Goal: Task Accomplishment & Management: Manage account settings

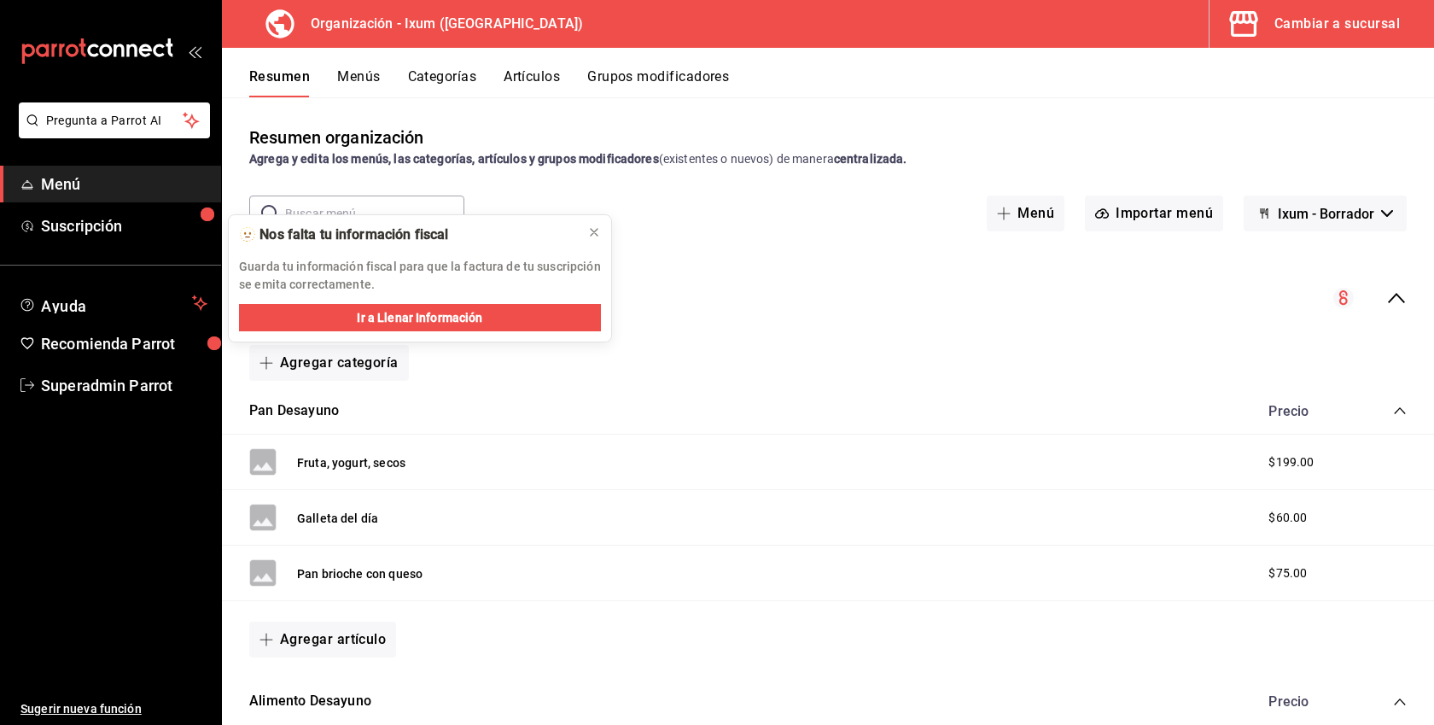
click at [1321, 32] on div "Cambiar a sucursal" at bounding box center [1336, 24] width 125 height 24
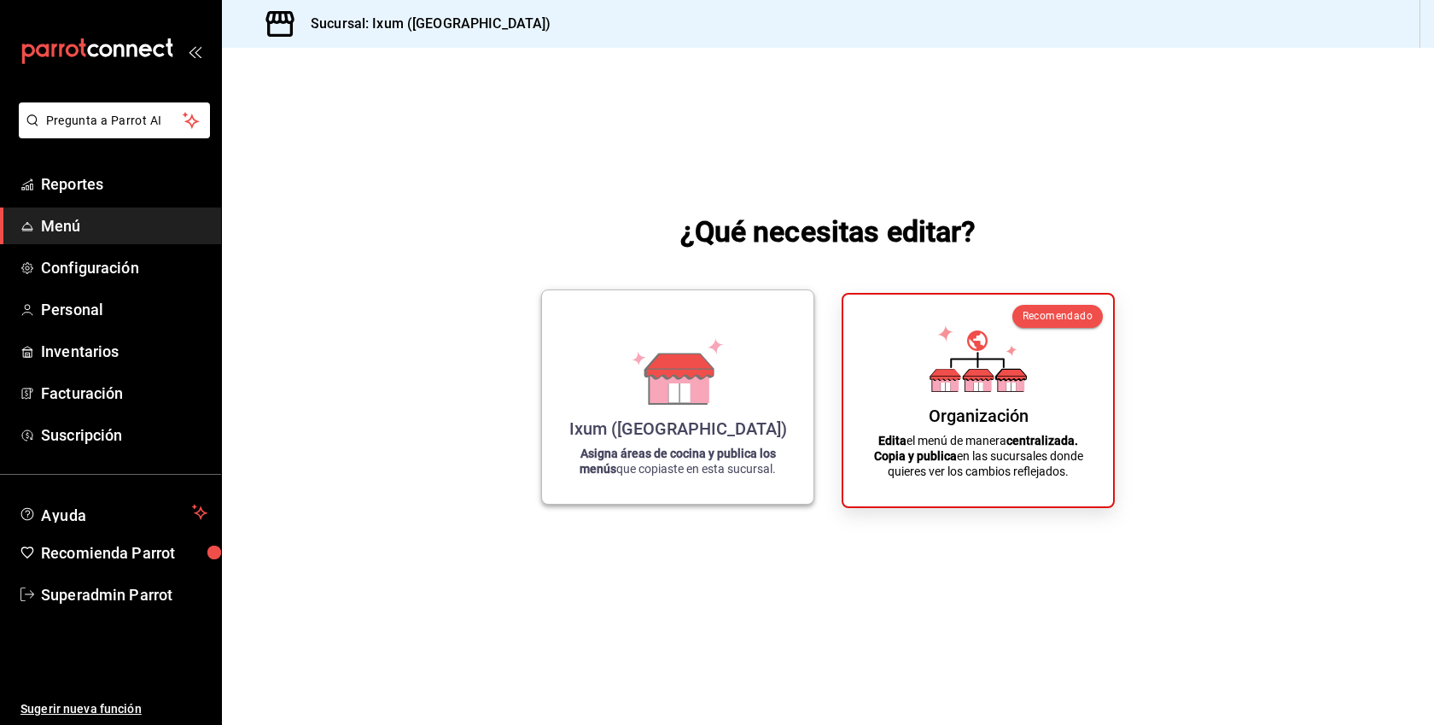
click at [709, 434] on div "Ixum ([GEOGRAPHIC_DATA])" at bounding box center [678, 428] width 218 height 20
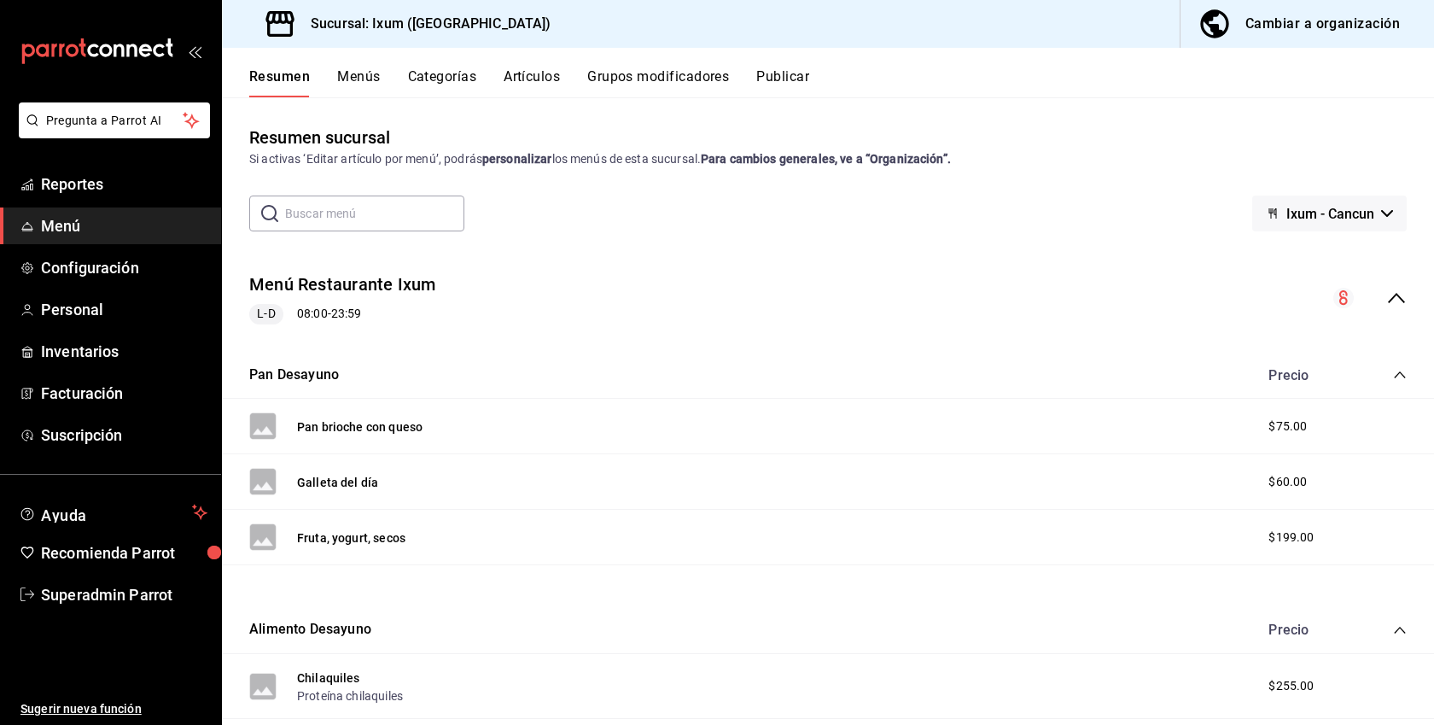
click at [386, 89] on div "Resumen Menús Categorías Artículos Grupos modificadores Publicar" at bounding box center [841, 82] width 1185 height 29
click at [368, 80] on button "Menús" at bounding box center [358, 82] width 43 height 29
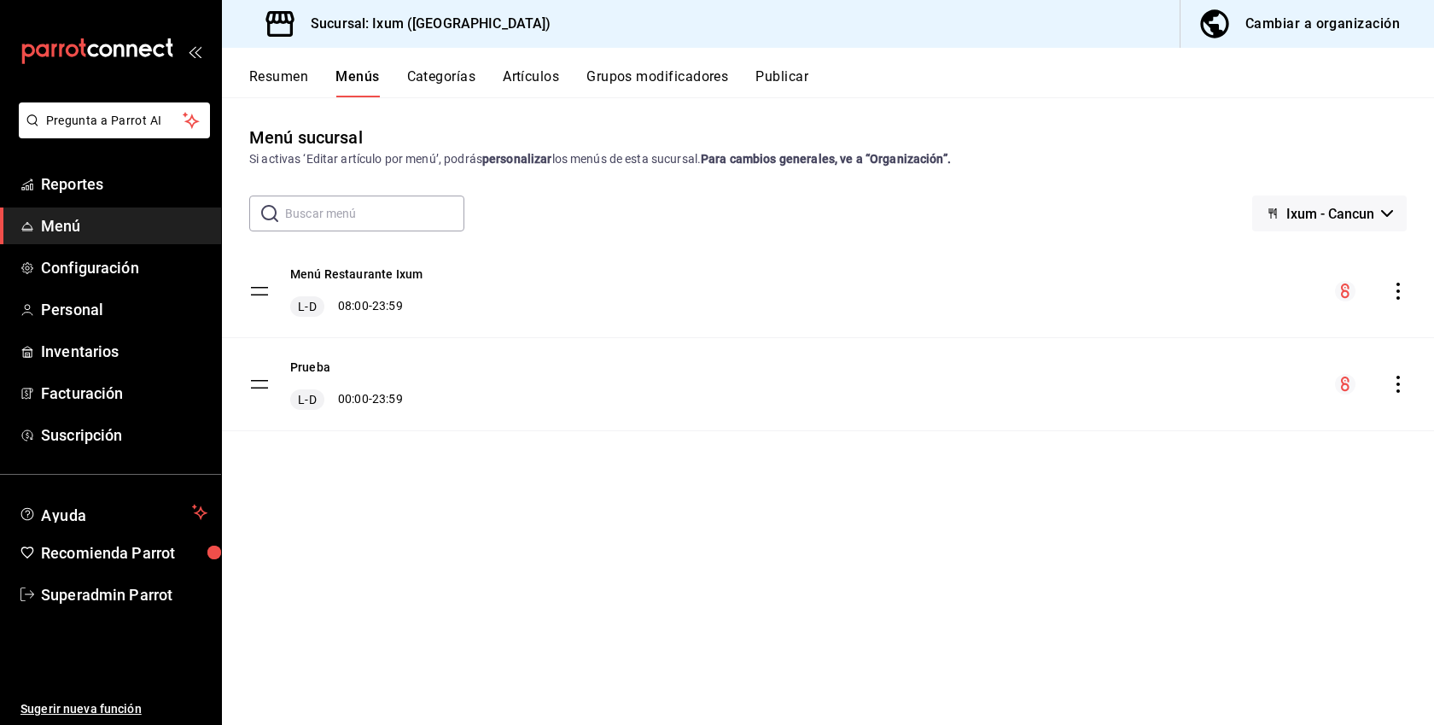
click at [1402, 376] on icon "actions" at bounding box center [1397, 384] width 17 height 17
click at [1268, 457] on span "Eliminar menú y contenido relacionado" at bounding box center [1263, 459] width 208 height 14
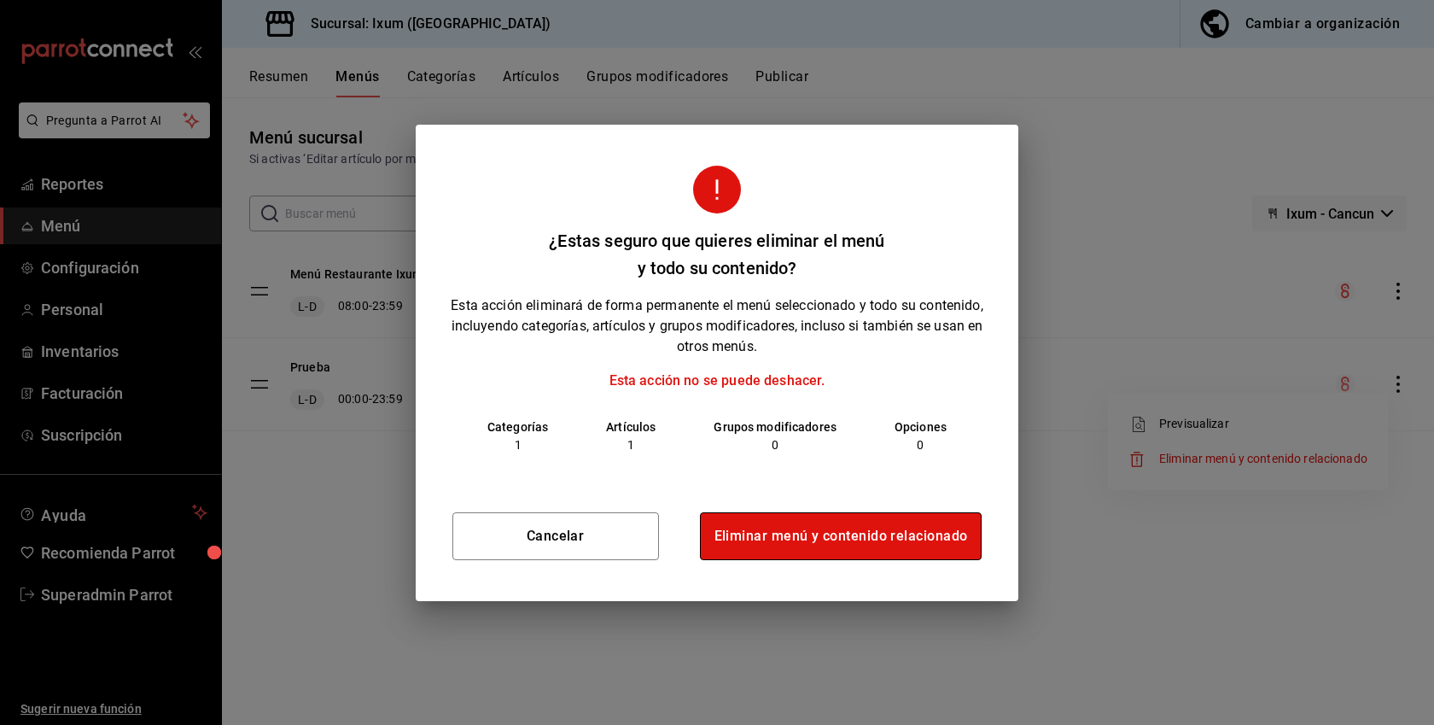
click at [912, 542] on button "Eliminar menú y contenido relacionado" at bounding box center [841, 536] width 283 height 48
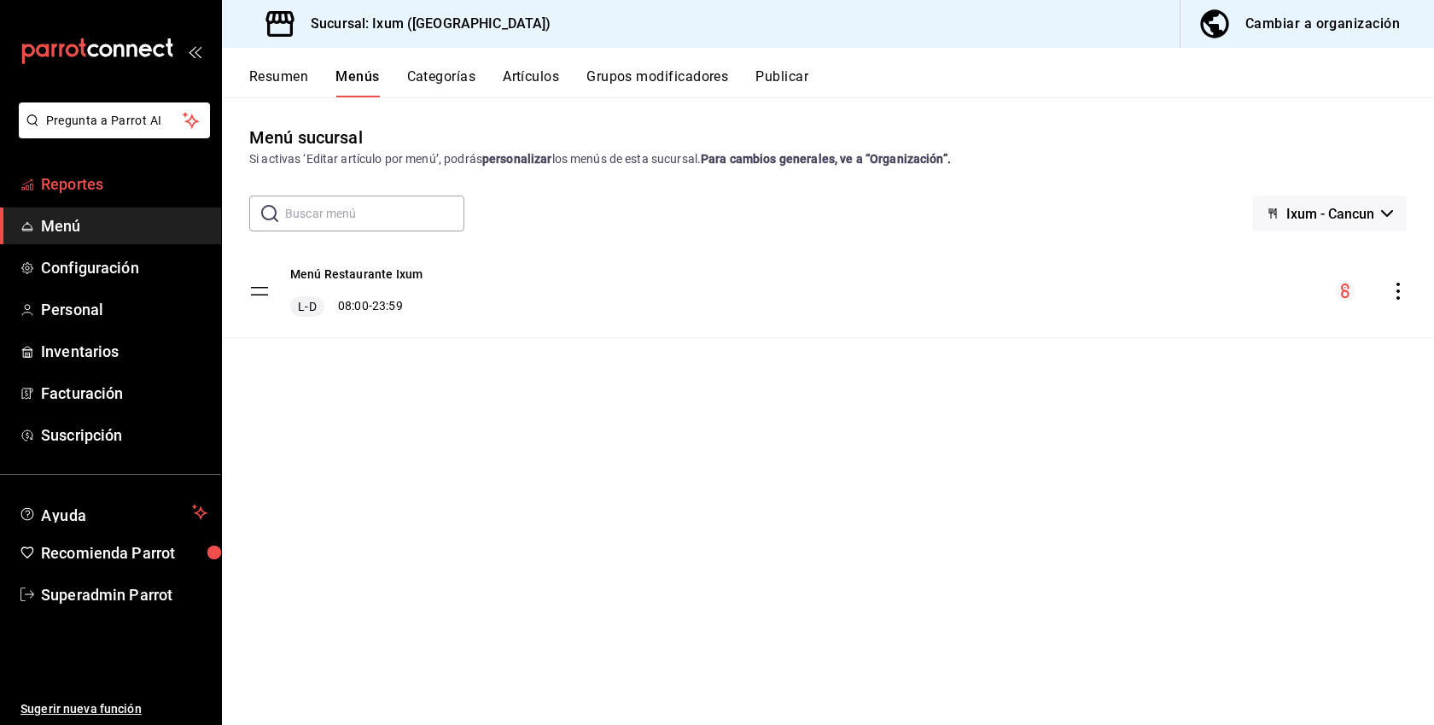
click at [118, 191] on span "Reportes" at bounding box center [124, 183] width 166 height 23
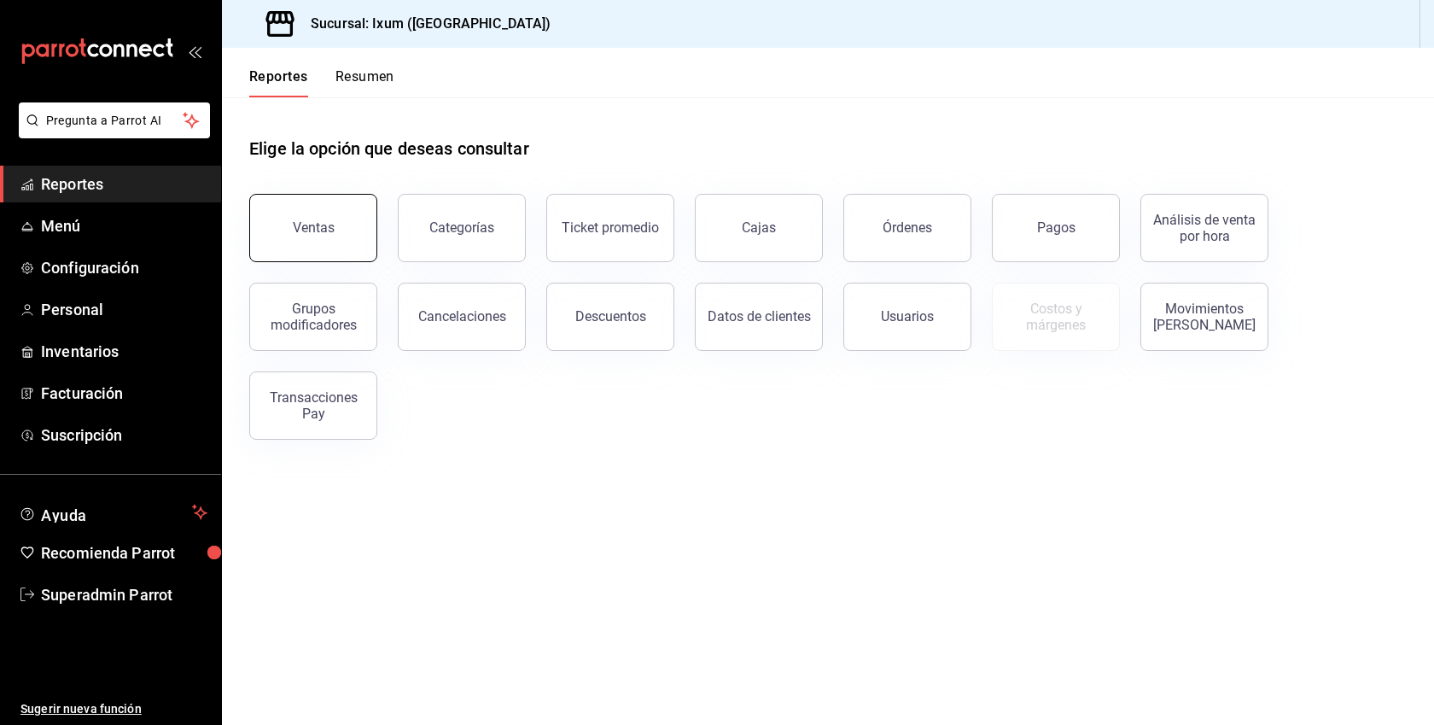
click at [317, 216] on button "Ventas" at bounding box center [313, 228] width 128 height 68
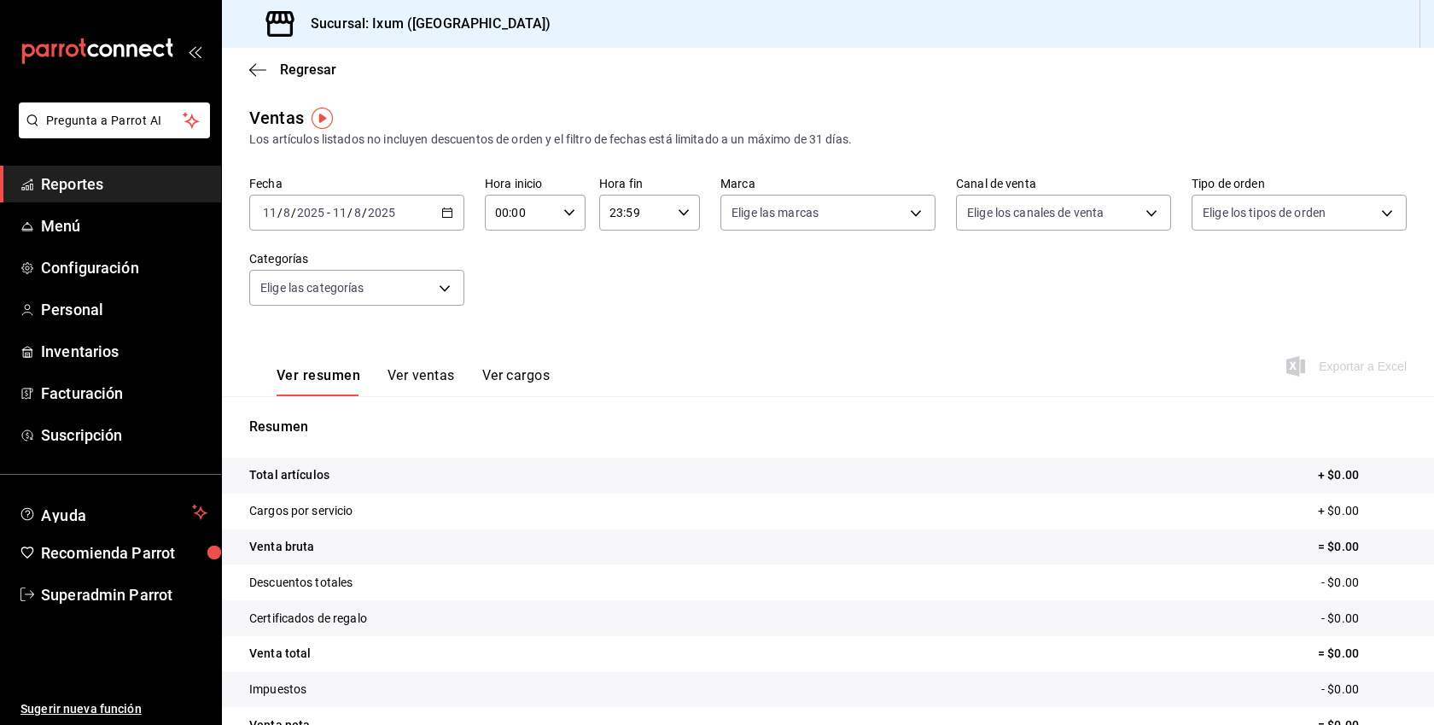
click at [423, 356] on div "Ver resumen Ver ventas Ver cargos" at bounding box center [399, 372] width 300 height 50
click at [420, 367] on button "Ver ventas" at bounding box center [420, 381] width 67 height 29
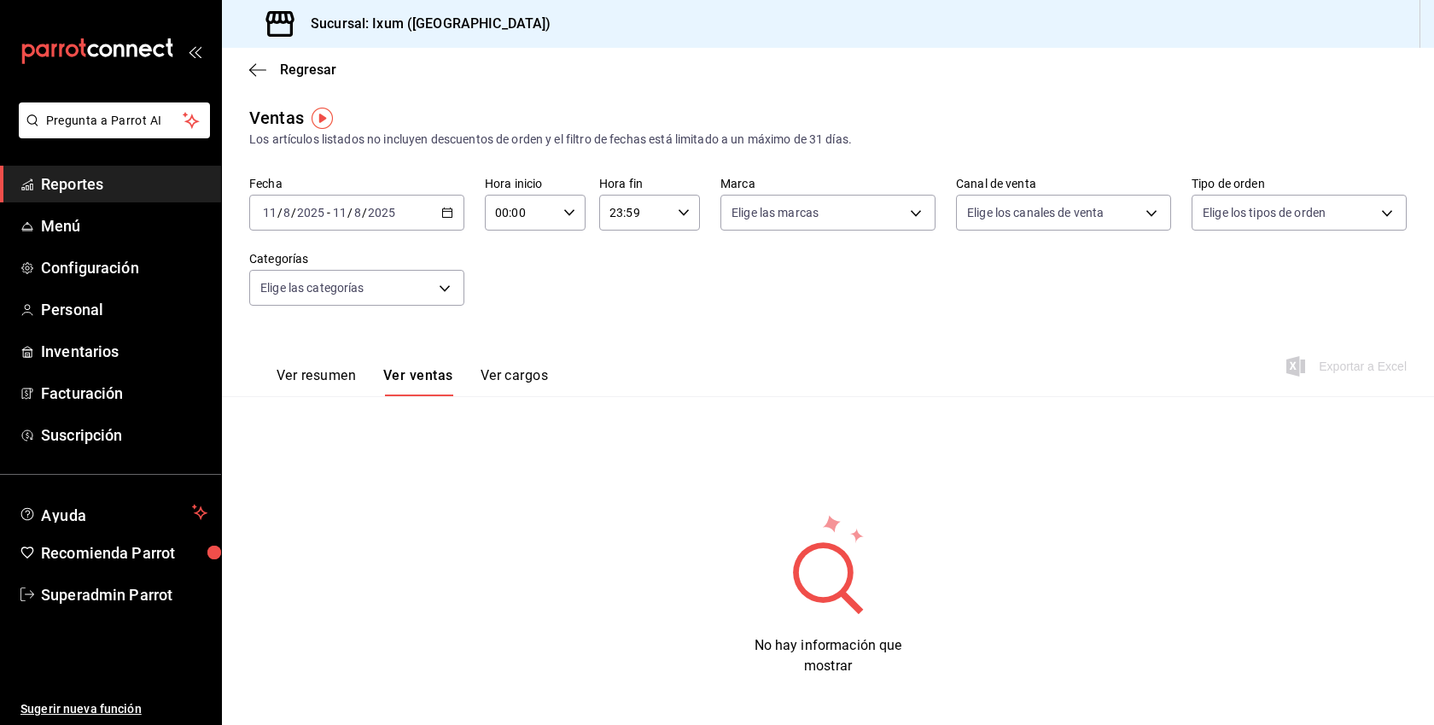
click at [452, 215] on icon "button" at bounding box center [447, 213] width 12 height 12
click at [306, 376] on span "Mes actual" at bounding box center [330, 379] width 132 height 18
click at [73, 589] on span "Superadmin Parrot" at bounding box center [124, 594] width 166 height 23
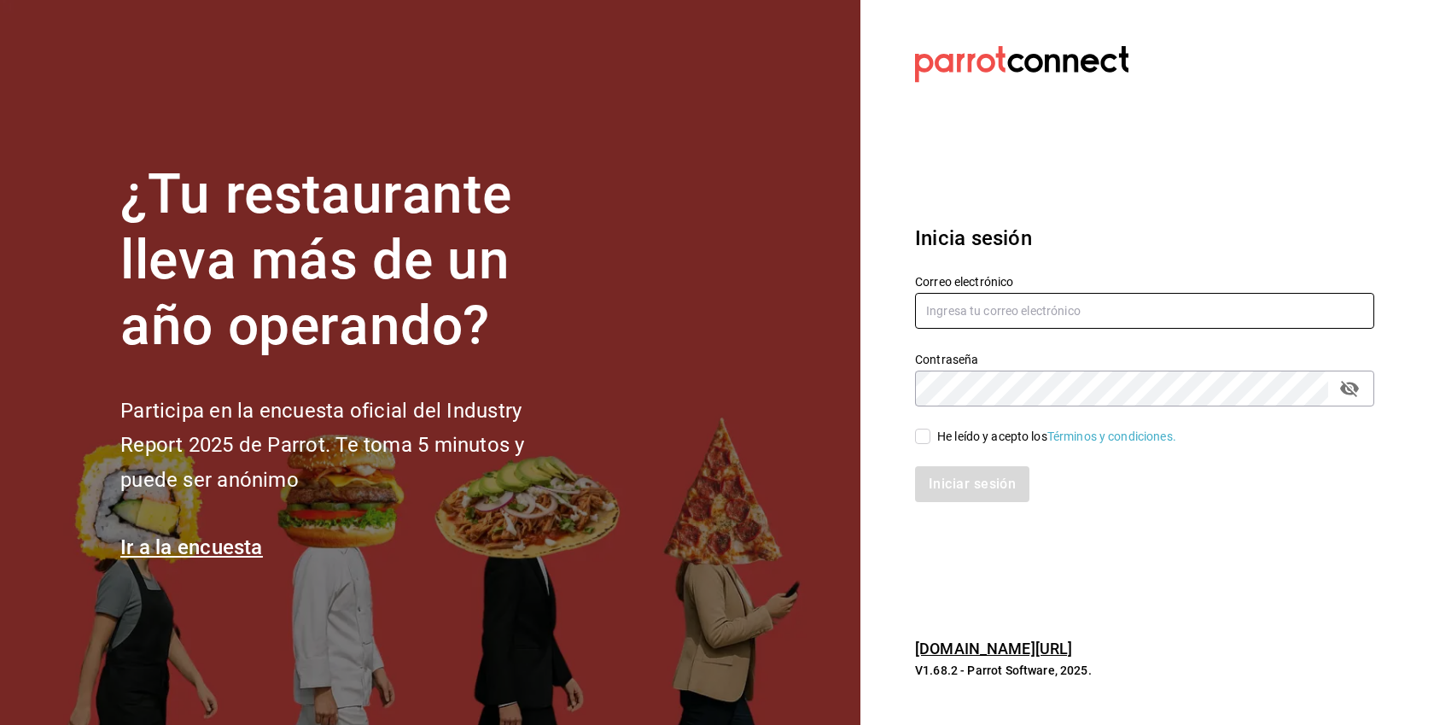
click at [1038, 318] on input "text" at bounding box center [1144, 311] width 459 height 36
paste input "[EMAIL_ADDRESS][DOMAIN_NAME]"
type input "[EMAIL_ADDRESS][DOMAIN_NAME]"
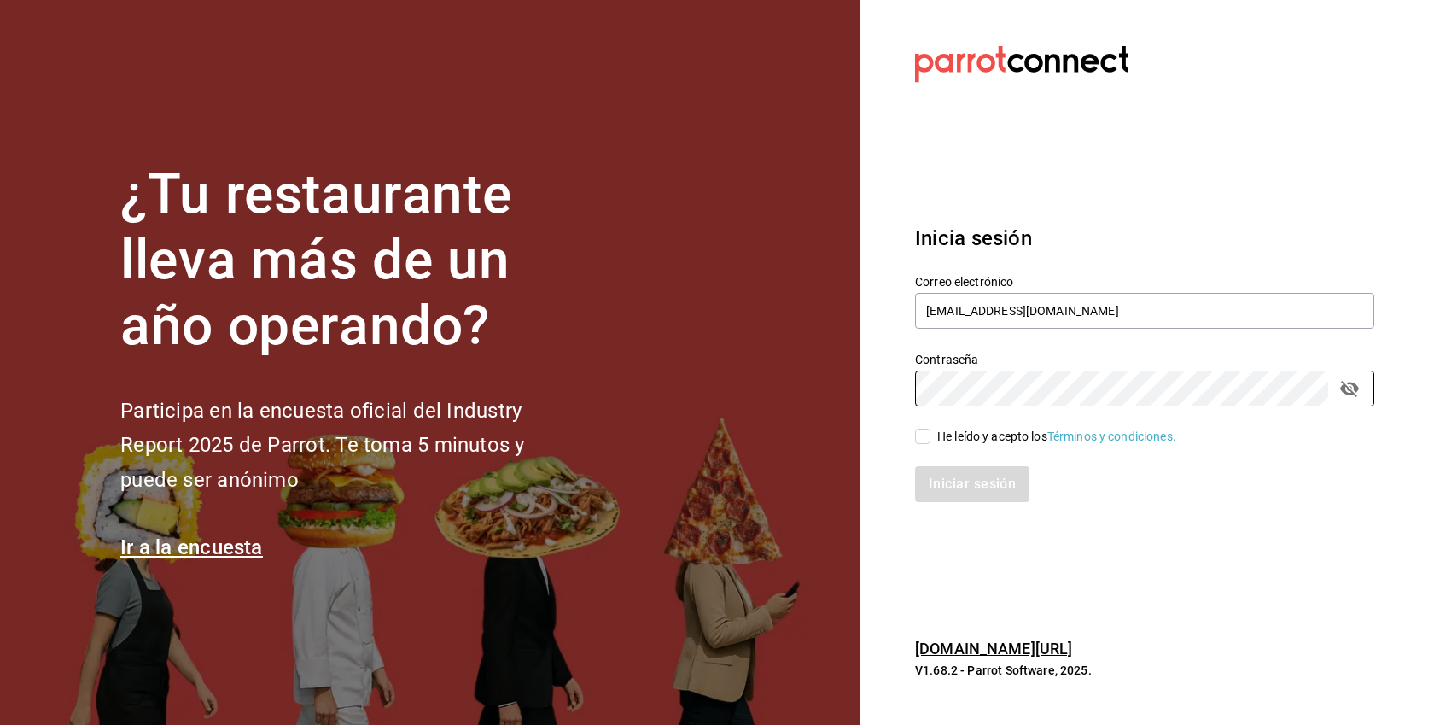
click at [996, 434] on div "He leído y acepto los Términos y condiciones." at bounding box center [1056, 437] width 239 height 18
click at [930, 434] on input "He leído y acepto los Términos y condiciones." at bounding box center [922, 435] width 15 height 15
checkbox input "true"
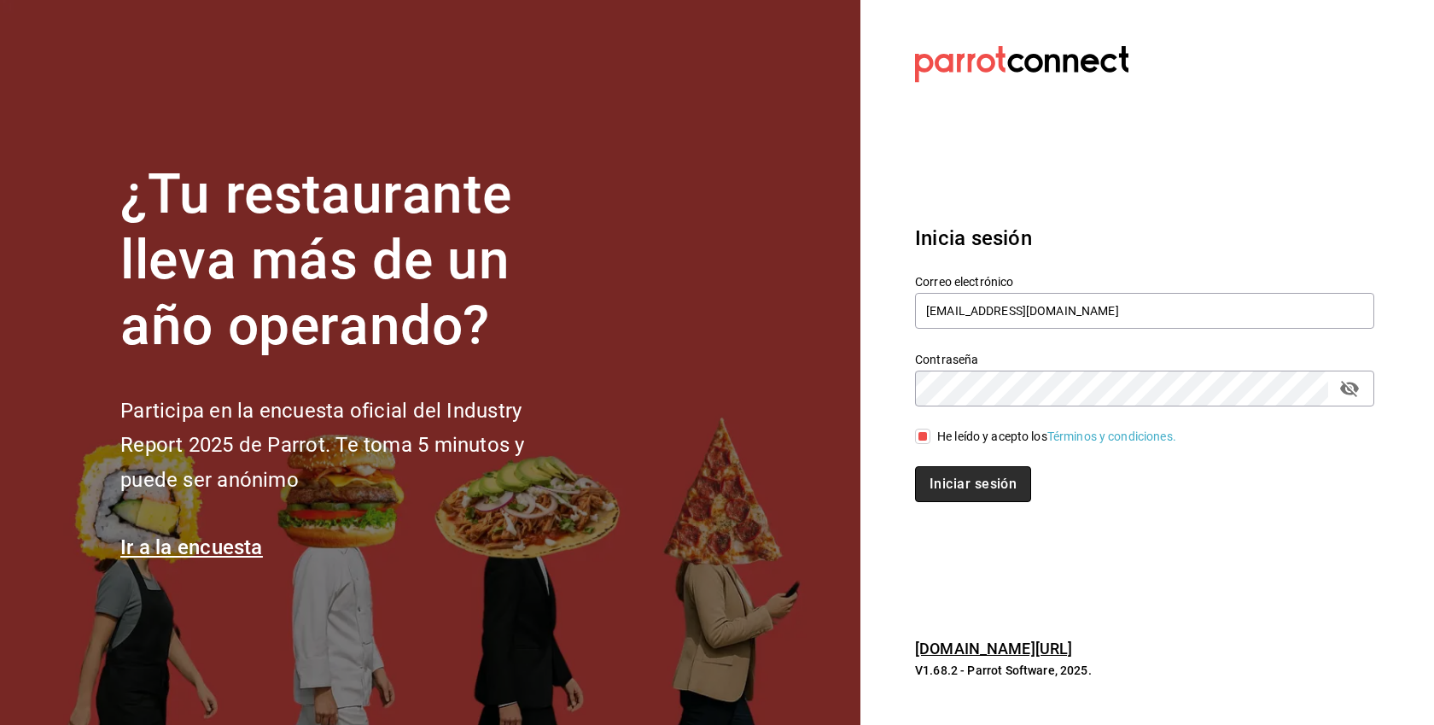
click at [982, 471] on button "Iniciar sesión" at bounding box center [973, 484] width 116 height 36
